Goal: Information Seeking & Learning: Find contact information

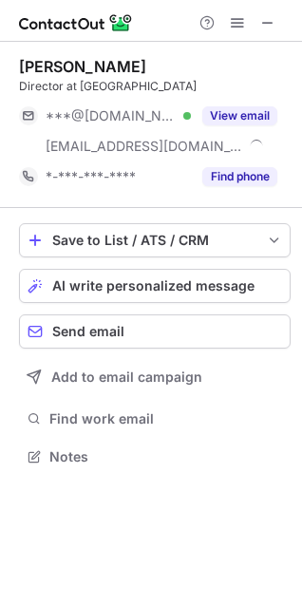
scroll to position [444, 302]
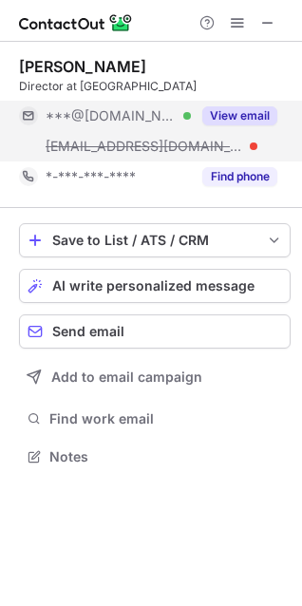
click at [237, 116] on button "View email" at bounding box center [239, 115] width 75 height 19
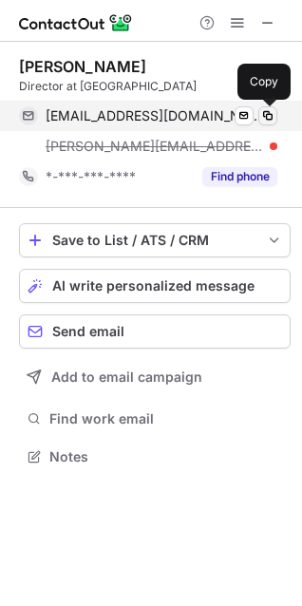
click at [268, 118] on span at bounding box center [267, 115] width 15 height 15
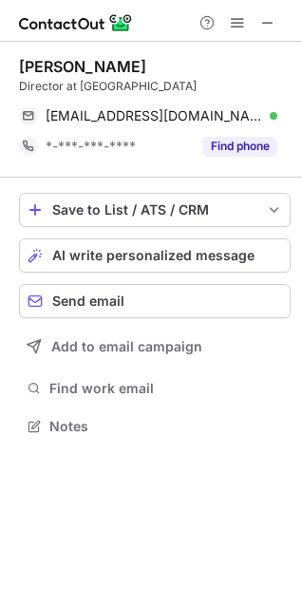
scroll to position [414, 302]
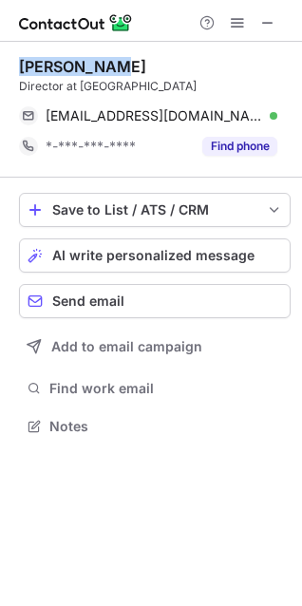
drag, startPoint x: 25, startPoint y: 66, endPoint x: 107, endPoint y: 64, distance: 82.7
click at [107, 64] on div "Michael Xie" at bounding box center [155, 66] width 272 height 19
copy div "Michael Xie"
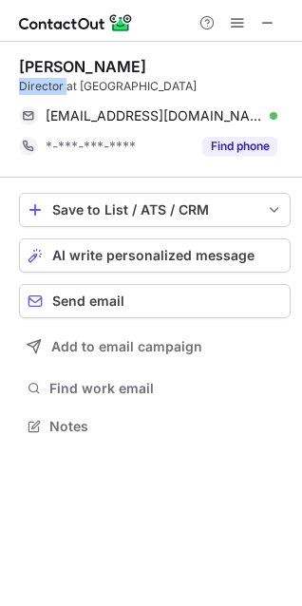
drag, startPoint x: 18, startPoint y: 79, endPoint x: 64, endPoint y: 82, distance: 45.7
click at [64, 82] on div "Michael Xie Director at Everland michaelxieda@gmail.com Verified Send email Cop…" at bounding box center [151, 249] width 302 height 414
copy div "Director"
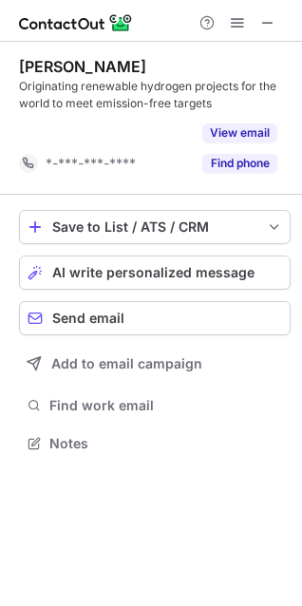
scroll to position [400, 302]
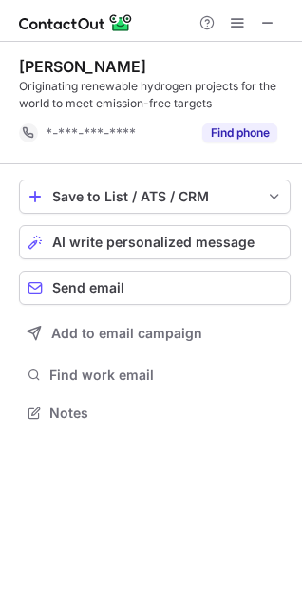
click at [256, 22] on div at bounding box center [237, 22] width 91 height 23
click at [264, 21] on span at bounding box center [267, 22] width 15 height 15
click at [273, 28] on span at bounding box center [267, 22] width 15 height 15
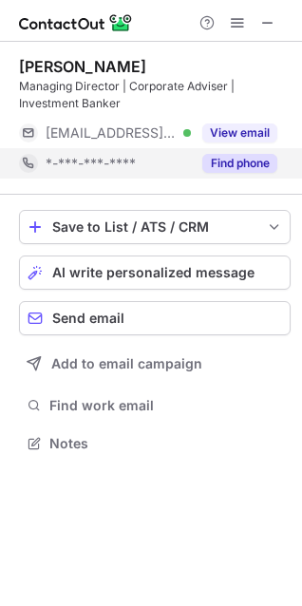
scroll to position [431, 302]
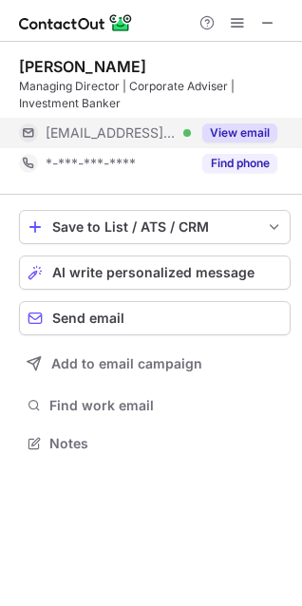
click at [233, 133] on button "View email" at bounding box center [239, 133] width 75 height 19
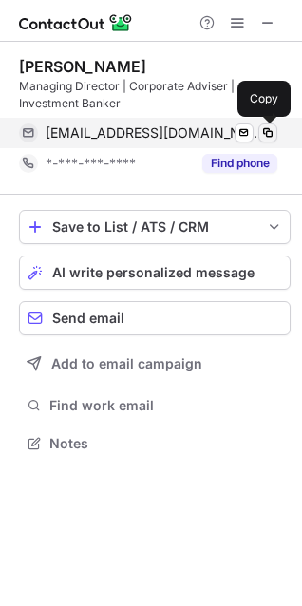
click at [263, 134] on span at bounding box center [267, 132] width 15 height 15
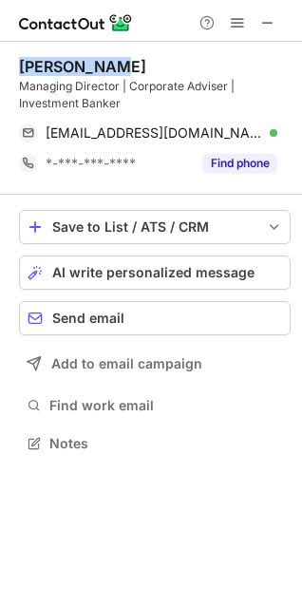
drag, startPoint x: 90, startPoint y: 70, endPoint x: 120, endPoint y: 70, distance: 29.5
click at [120, 70] on div "Paul Hughes Managing Director | Corporate Adviser | Investment Banker phughes@v…" at bounding box center [151, 257] width 302 height 431
copy div "Paul Hughes"
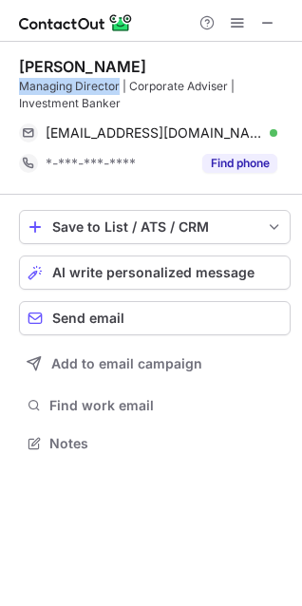
drag, startPoint x: 13, startPoint y: 86, endPoint x: 119, endPoint y: 87, distance: 105.5
click at [119, 87] on div "Paul Hughes Managing Director | Corporate Adviser | Investment Banker phughes@v…" at bounding box center [151, 257] width 302 height 431
copy div "Managing Director"
